Goal: Check status: Check status

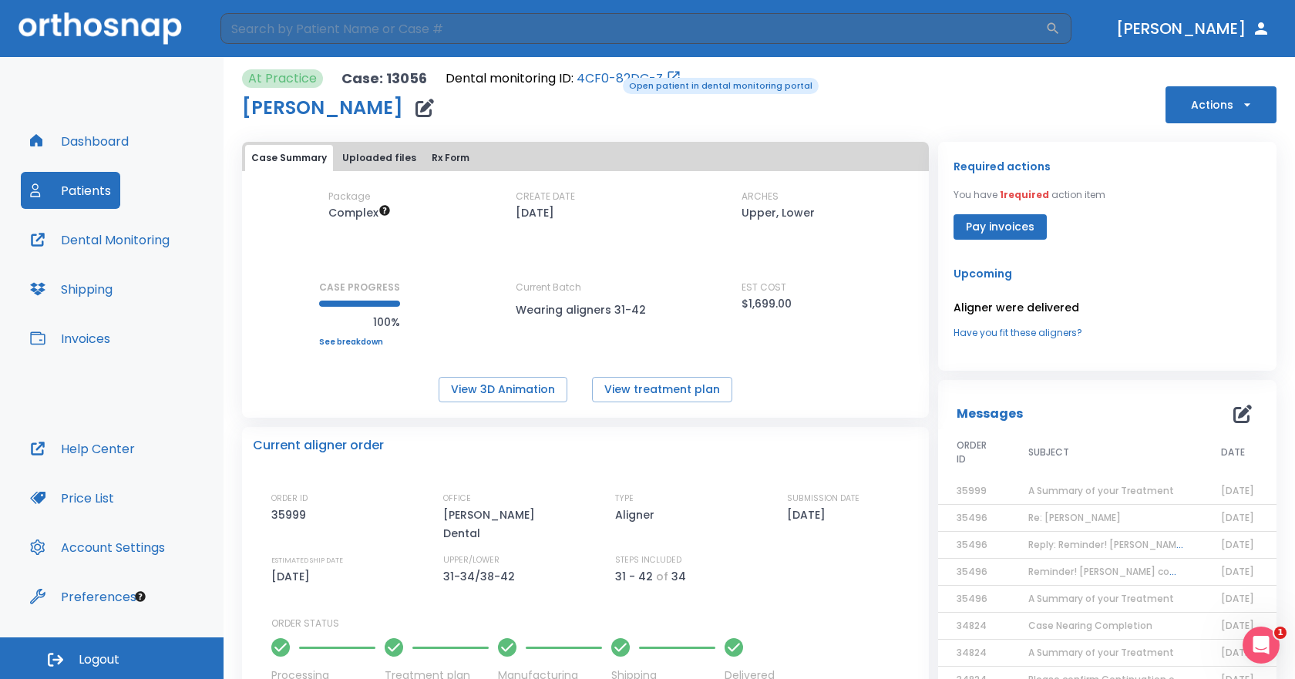
click at [612, 76] on link "4CF0-82DC-Z" at bounding box center [620, 78] width 86 height 19
click at [74, 196] on button "Patients" at bounding box center [70, 190] width 99 height 37
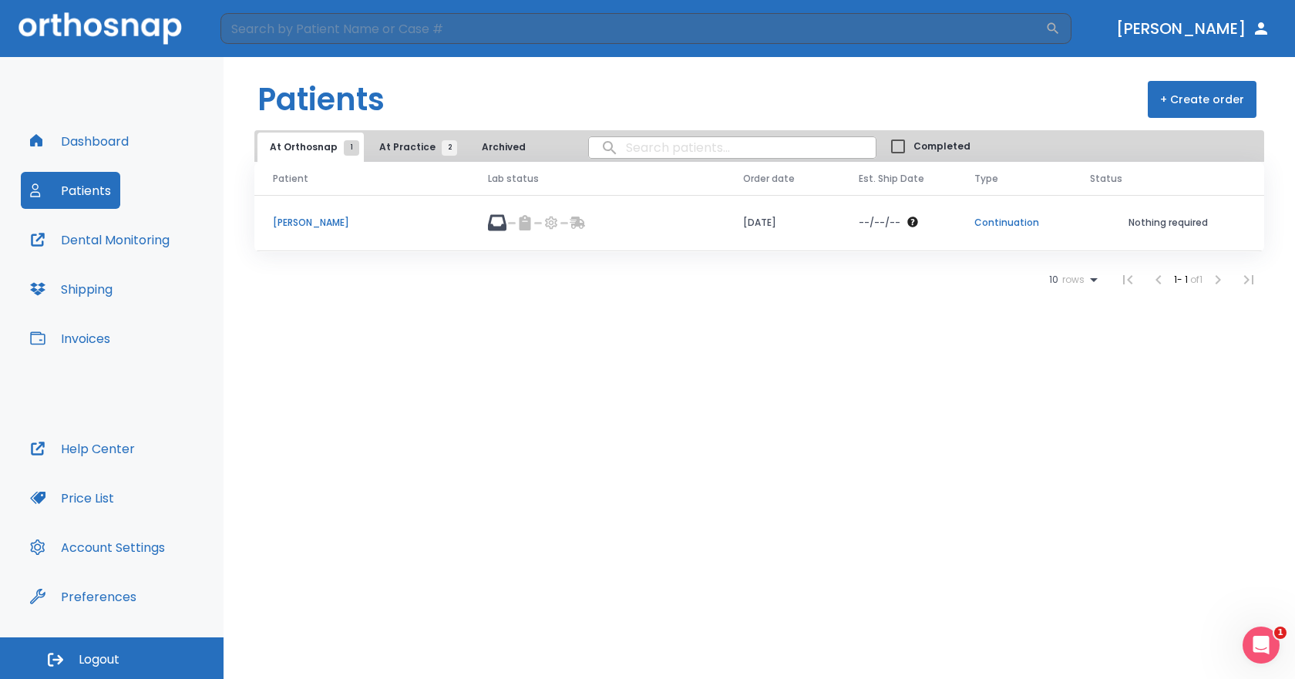
click at [385, 143] on span "At Practice 2" at bounding box center [414, 147] width 70 height 14
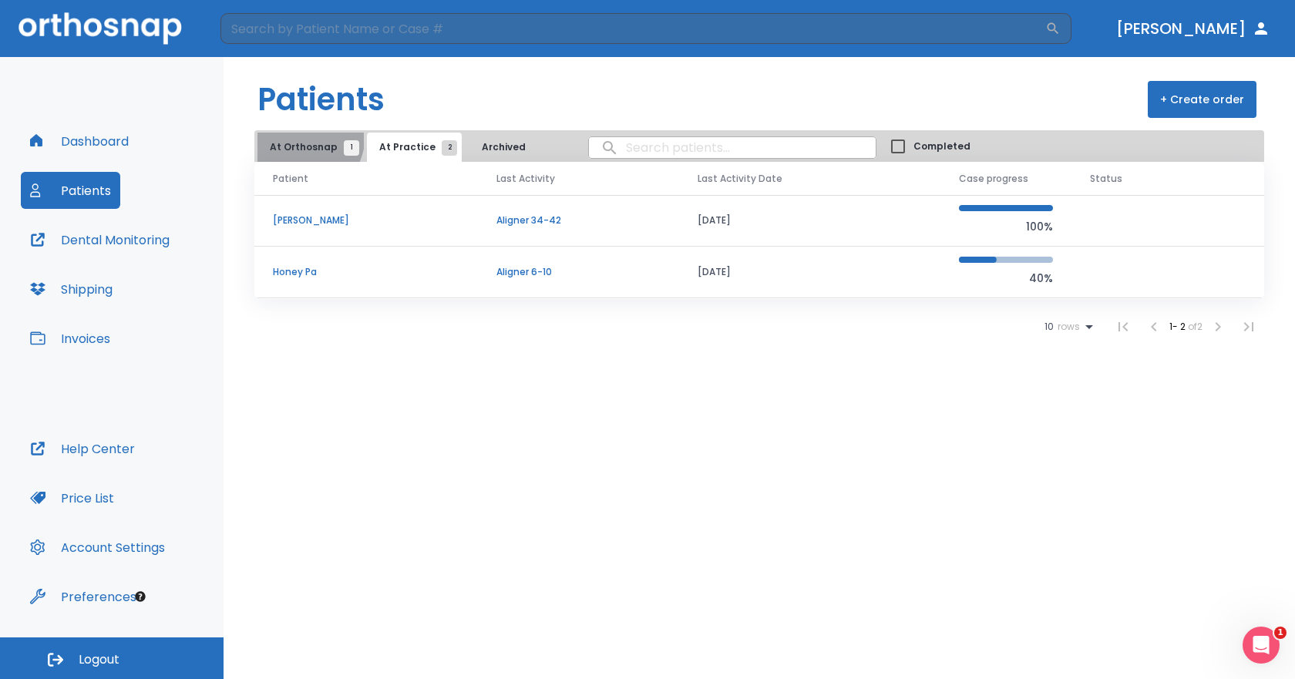
click at [295, 134] on button "At Orthosnap 1" at bounding box center [311, 147] width 106 height 29
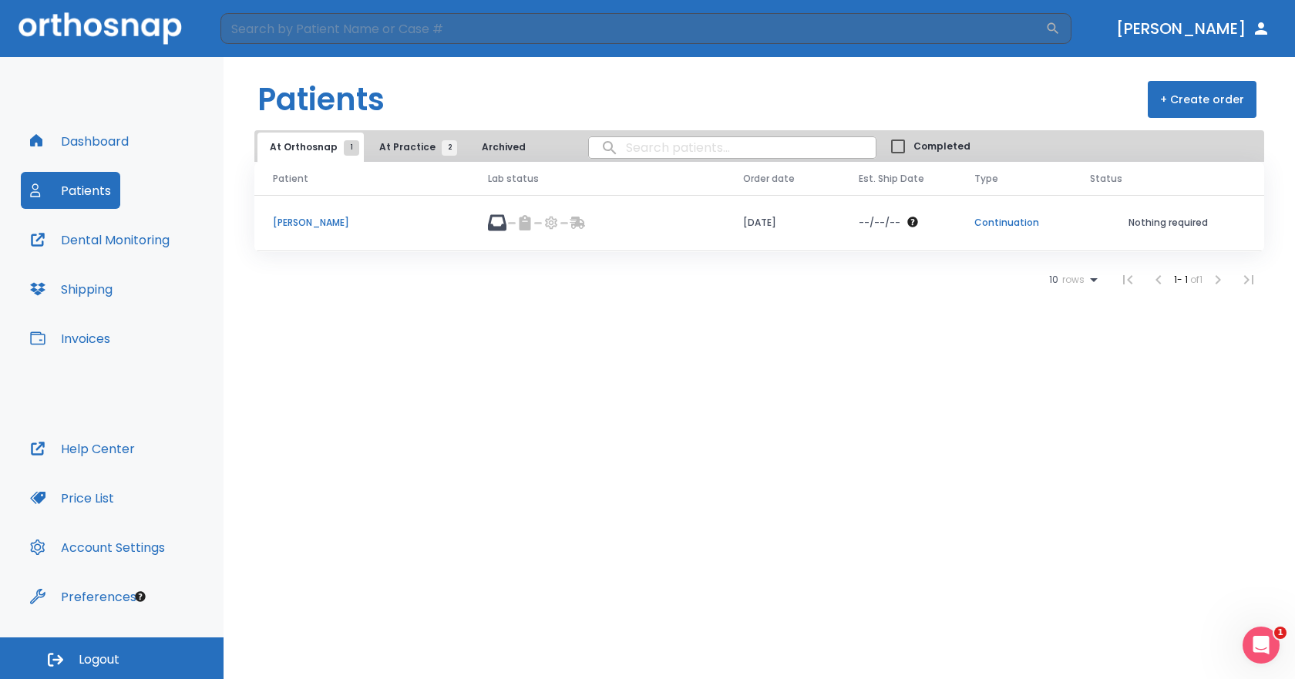
click at [304, 227] on p "[PERSON_NAME]" at bounding box center [362, 223] width 178 height 14
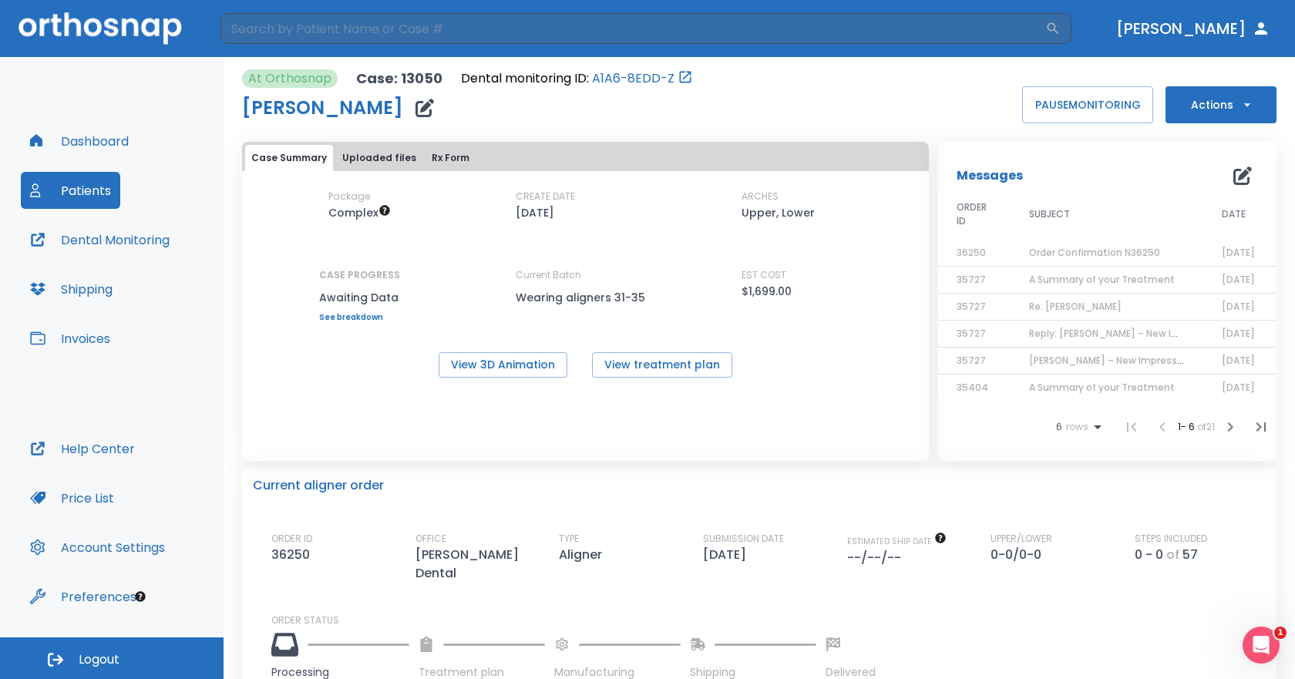
click at [1113, 254] on span "Order Confirmation N36250" at bounding box center [1094, 252] width 131 height 13
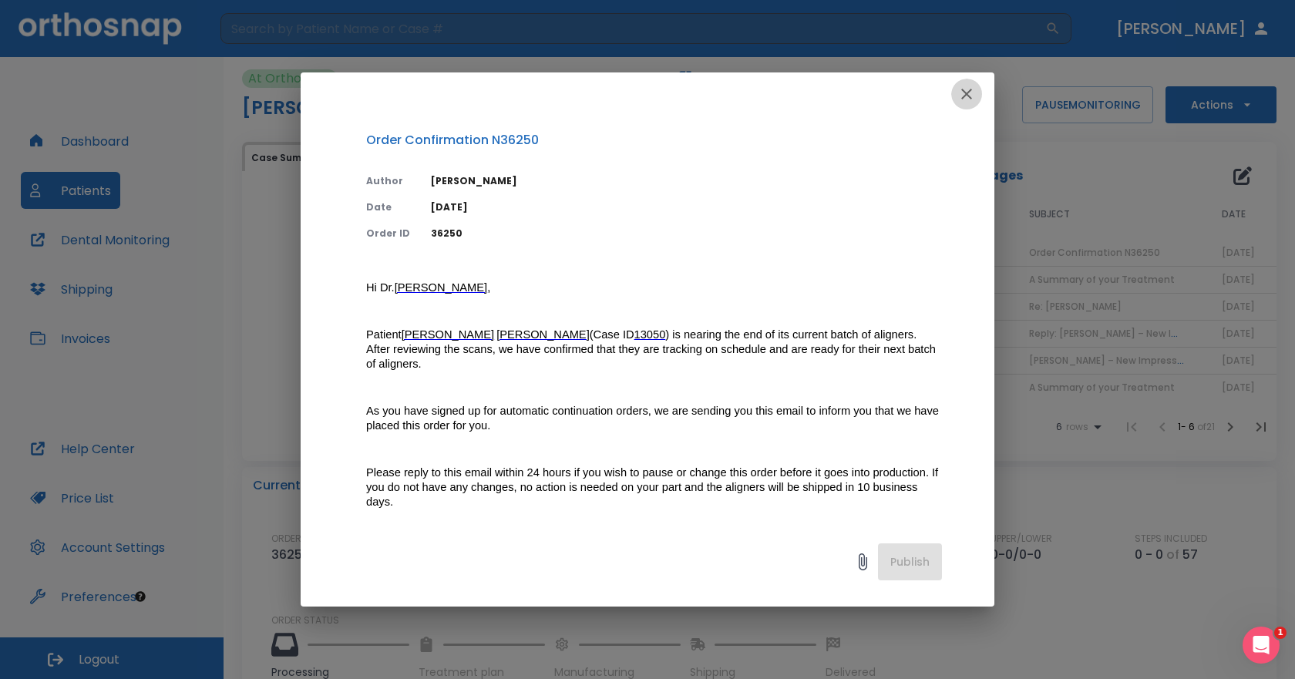
click at [975, 84] on button "button" at bounding box center [966, 94] width 31 height 31
